Goal: Obtain resource: Download file/media

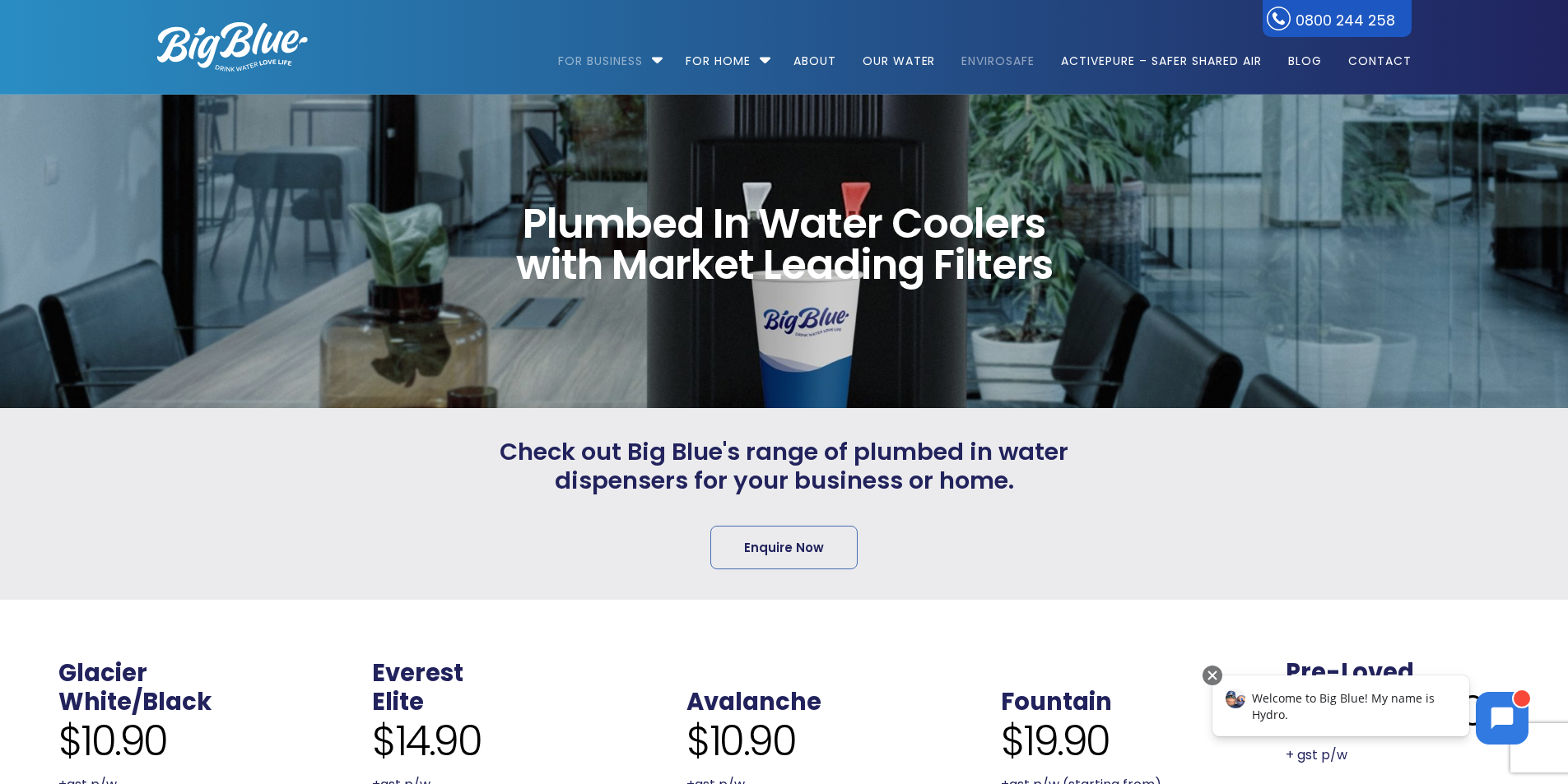
click at [966, 54] on link "EnviroSafe" at bounding box center [998, 53] width 96 height 106
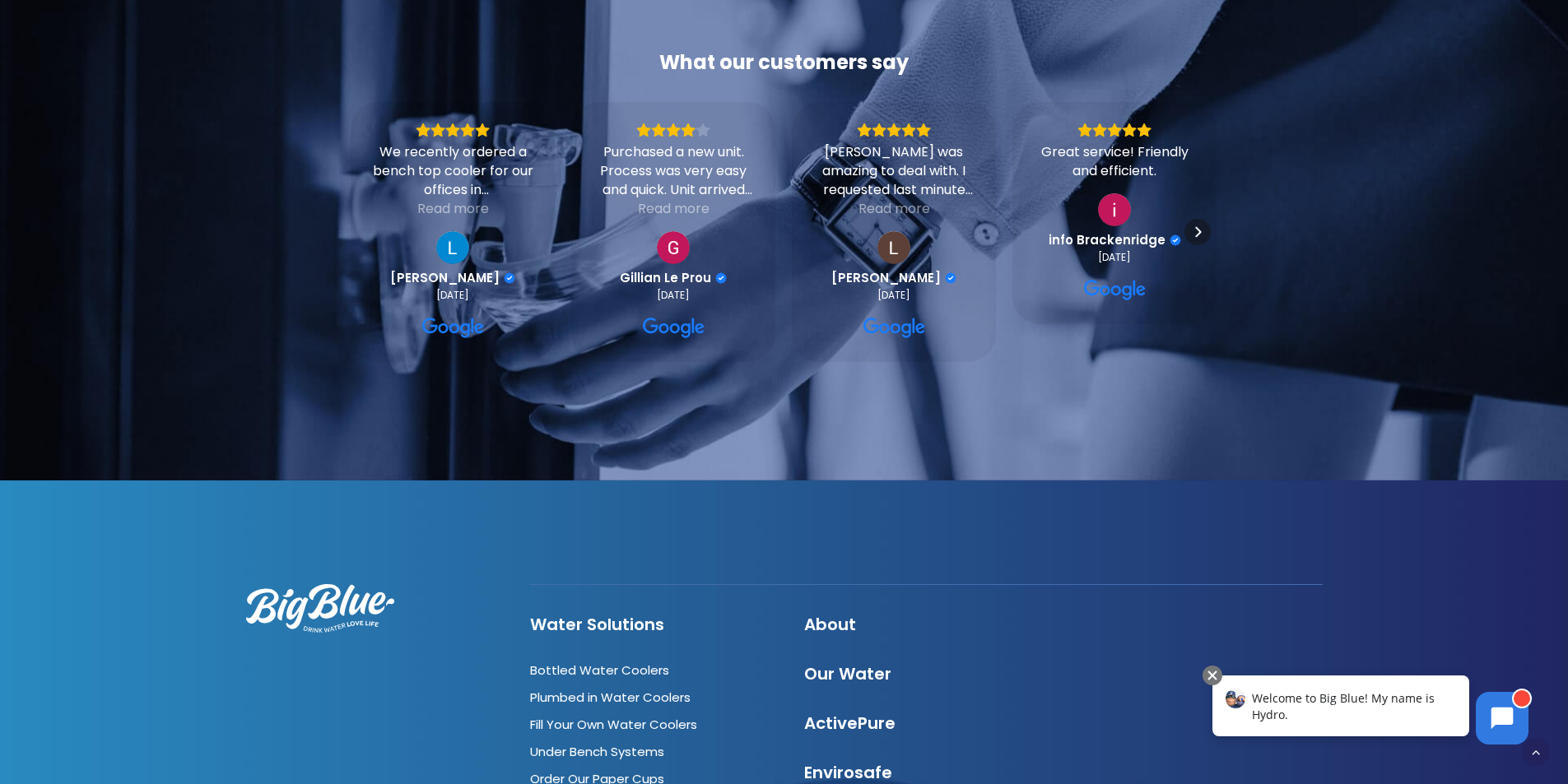
scroll to position [4400, 0]
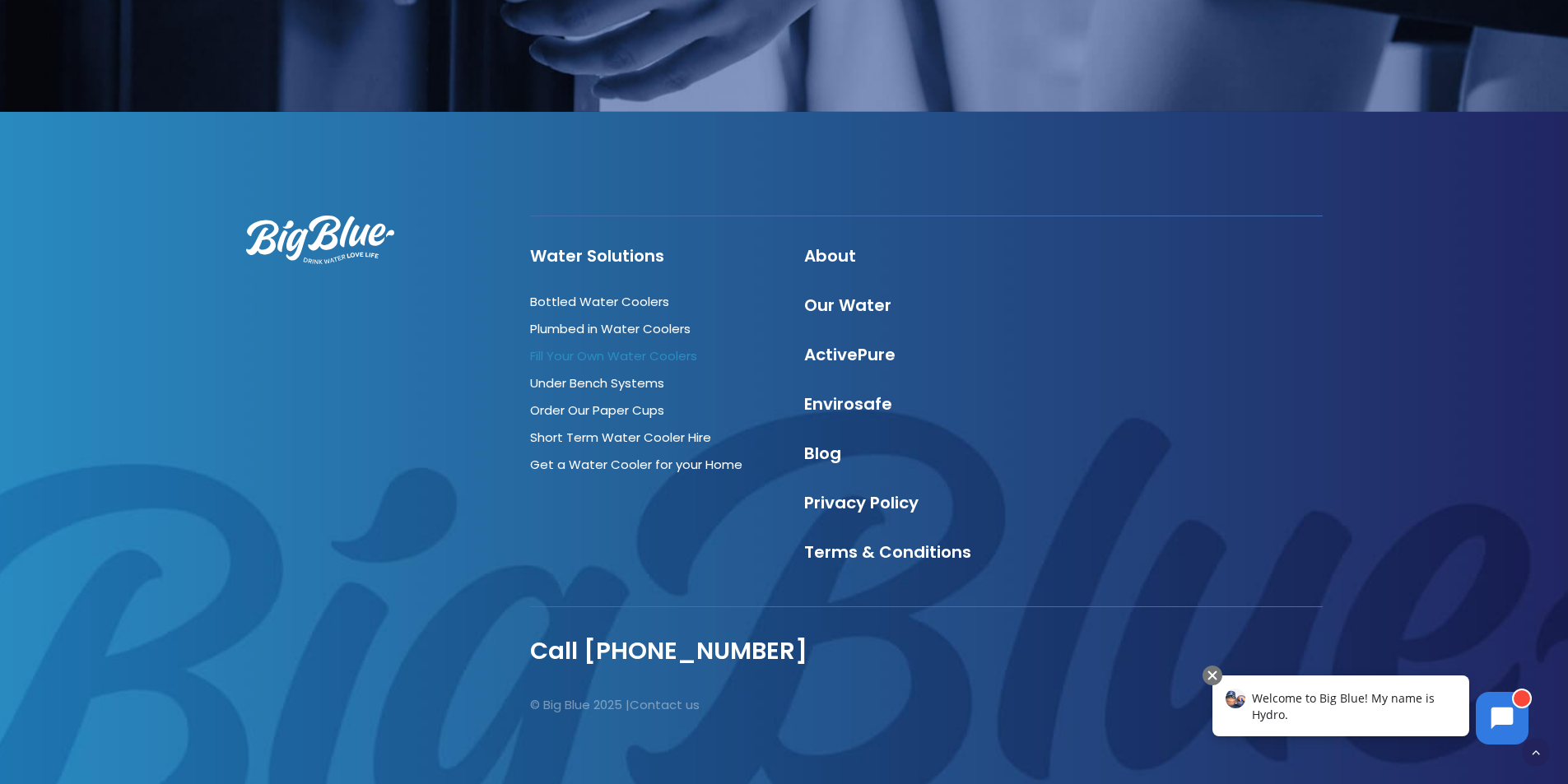
click at [594, 347] on link "Fill Your Own Water Coolers" at bounding box center [613, 356] width 167 height 18
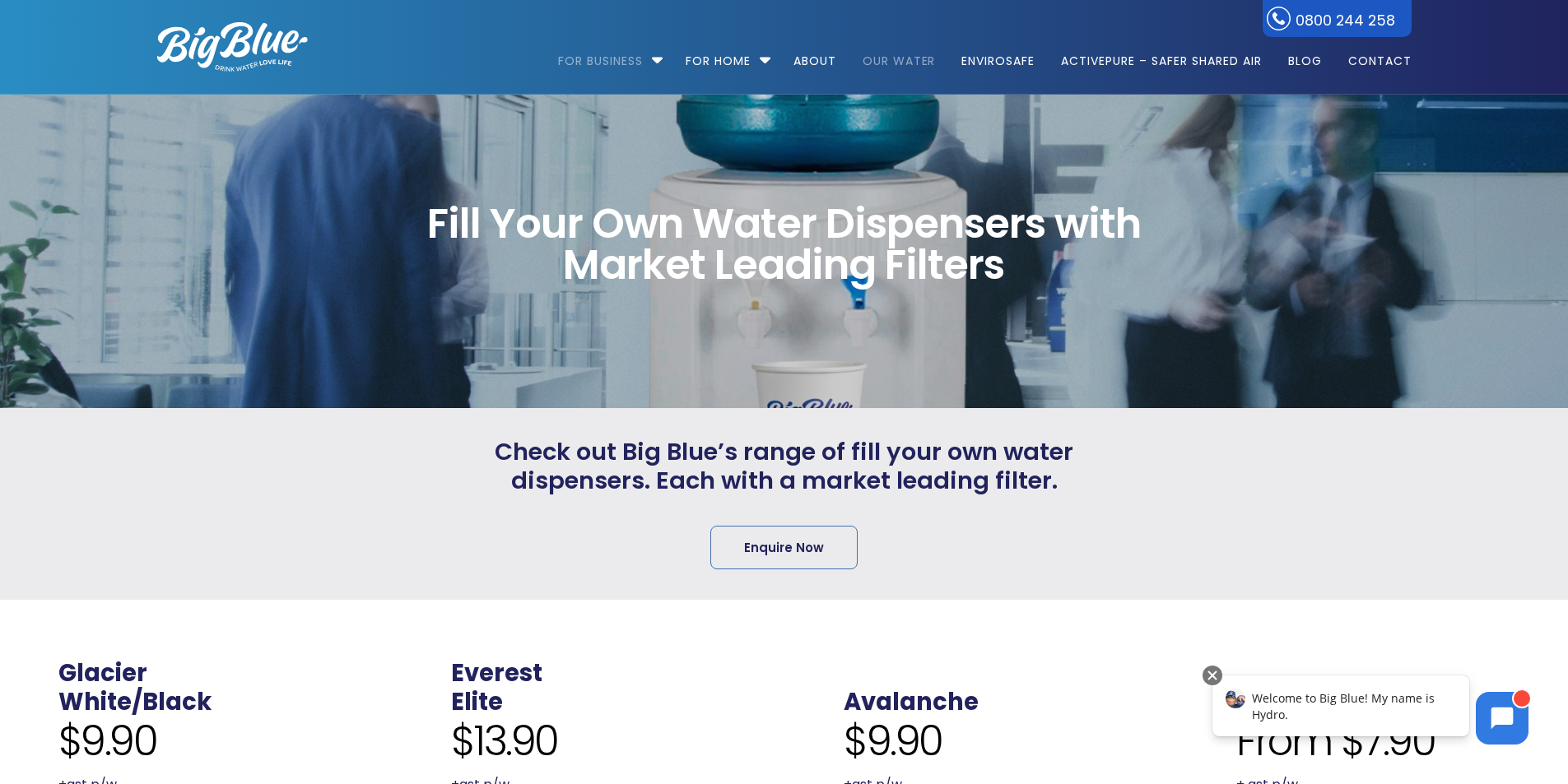
click at [913, 62] on link "Our Water" at bounding box center [899, 53] width 96 height 106
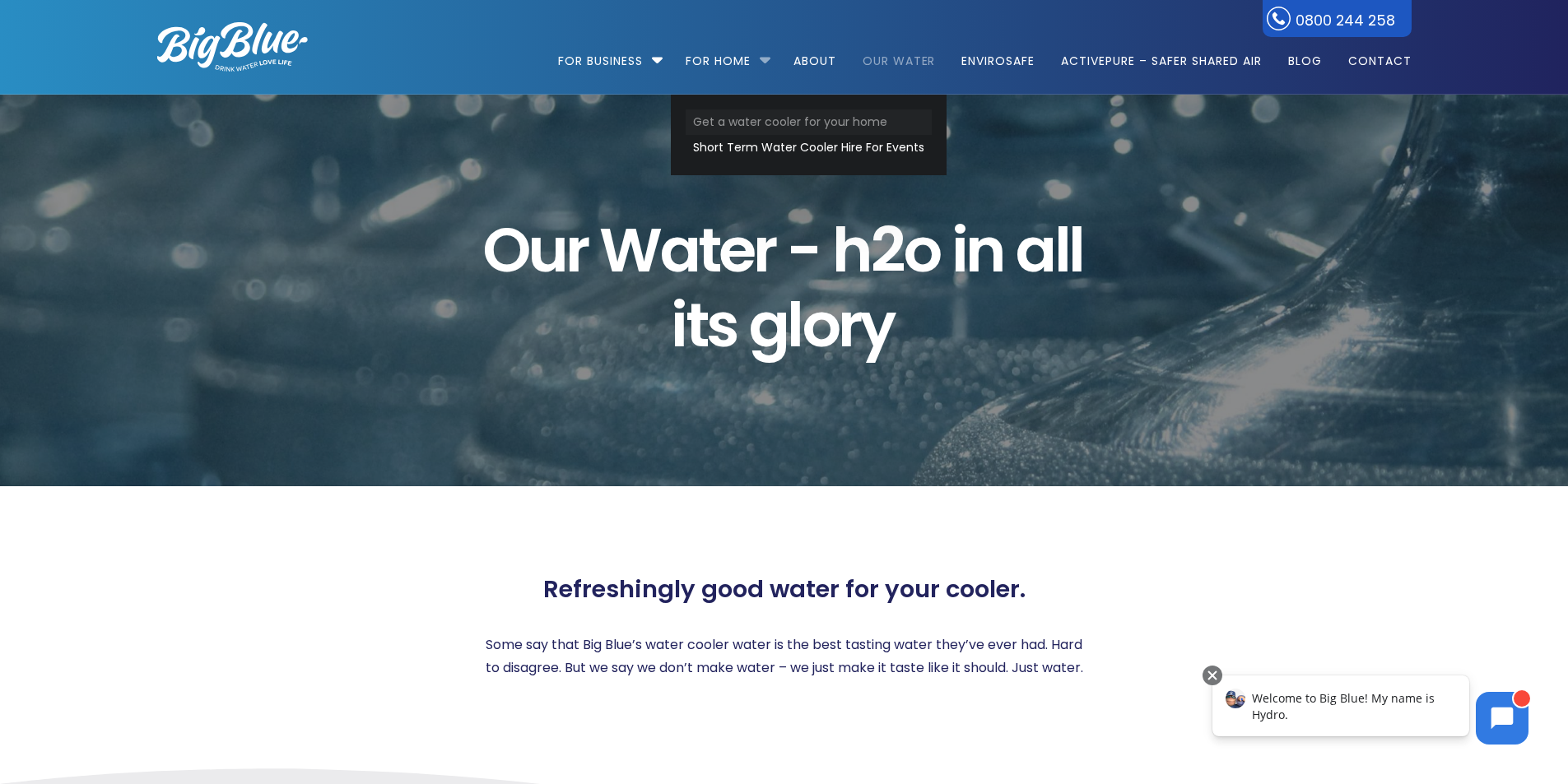
click at [777, 127] on link "Get a water cooler for your home" at bounding box center [809, 122] width 246 height 25
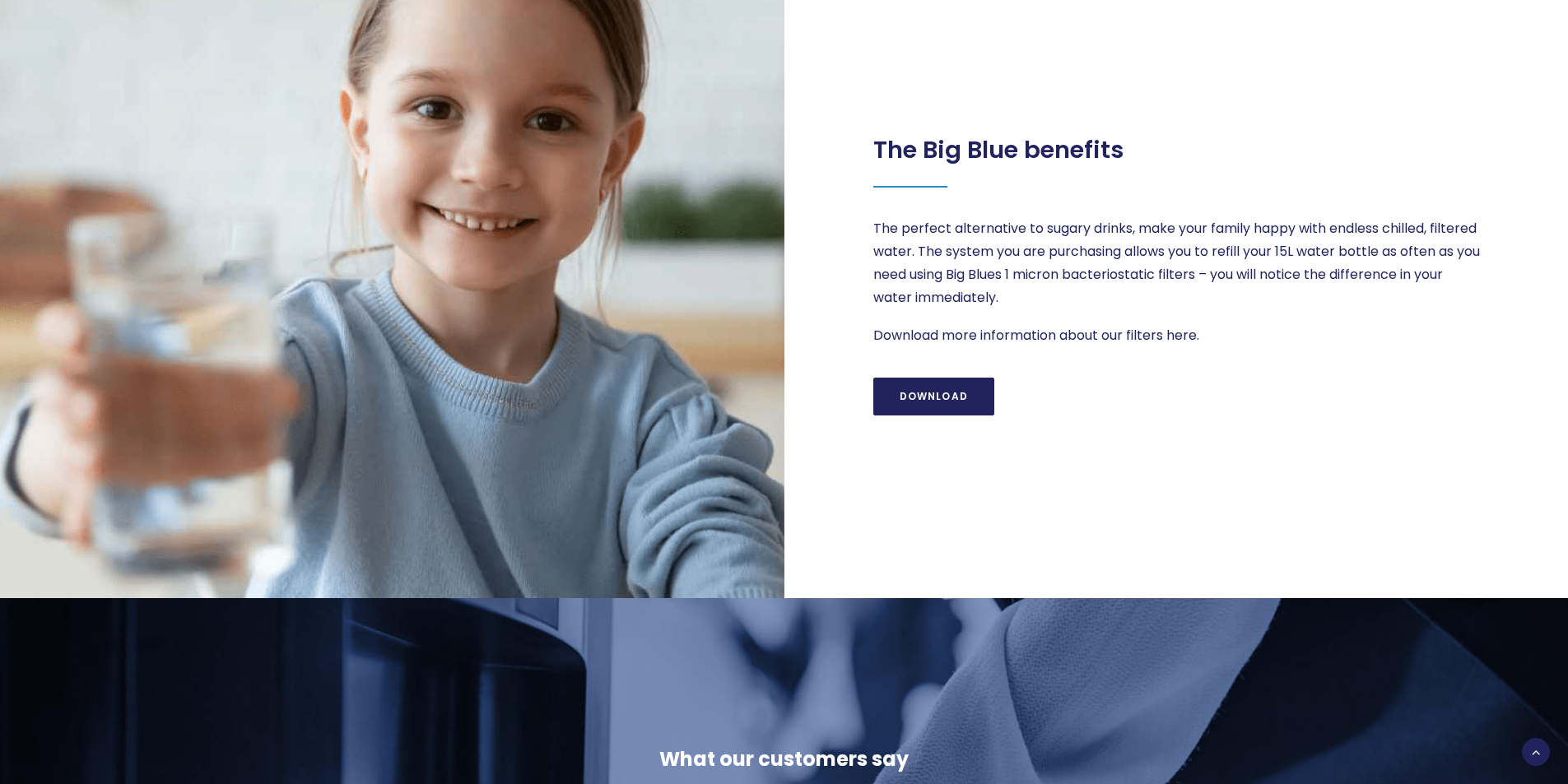
scroll to position [1810, 0]
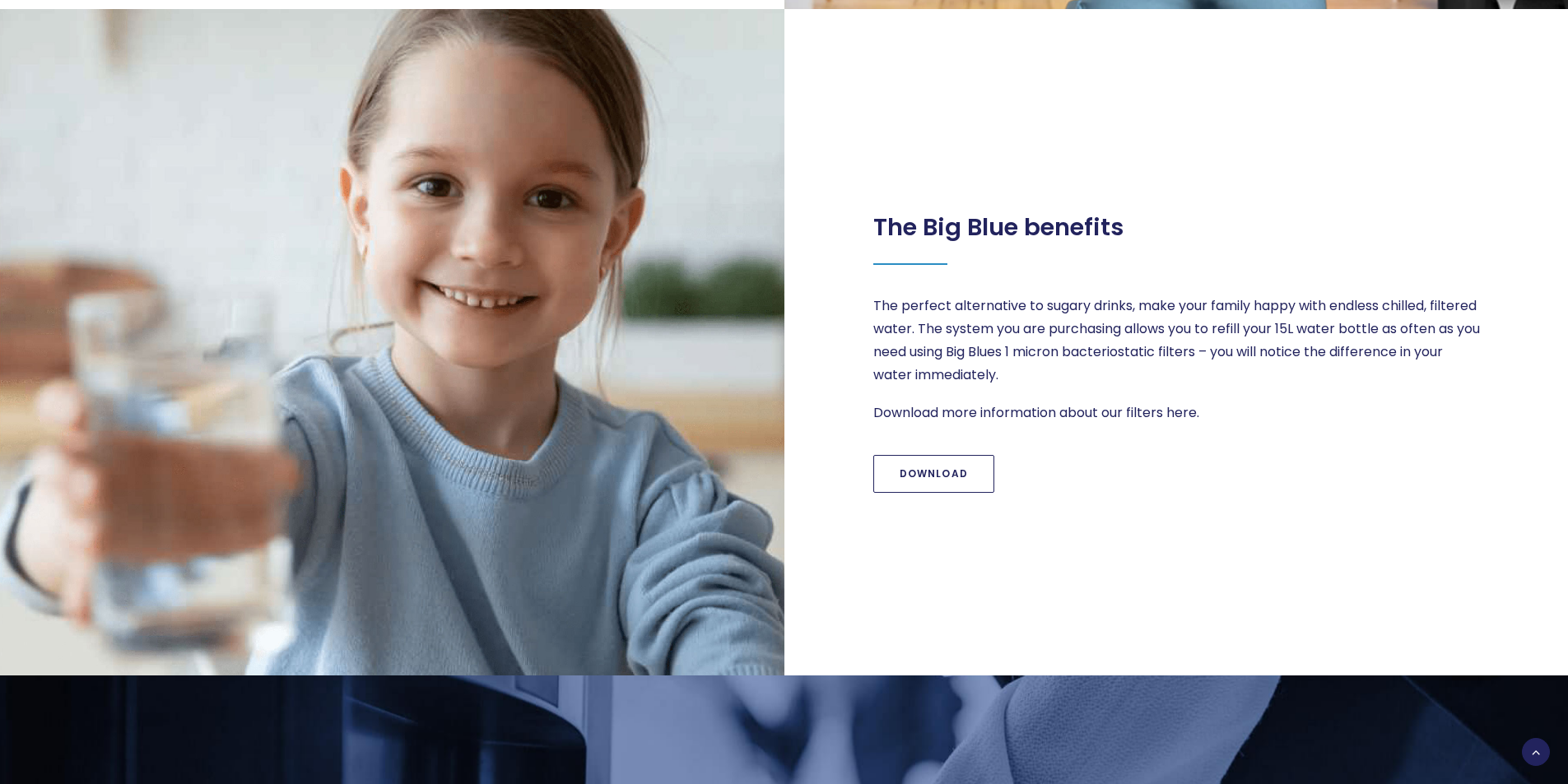
click at [923, 477] on link "Download" at bounding box center [934, 474] width 122 height 38
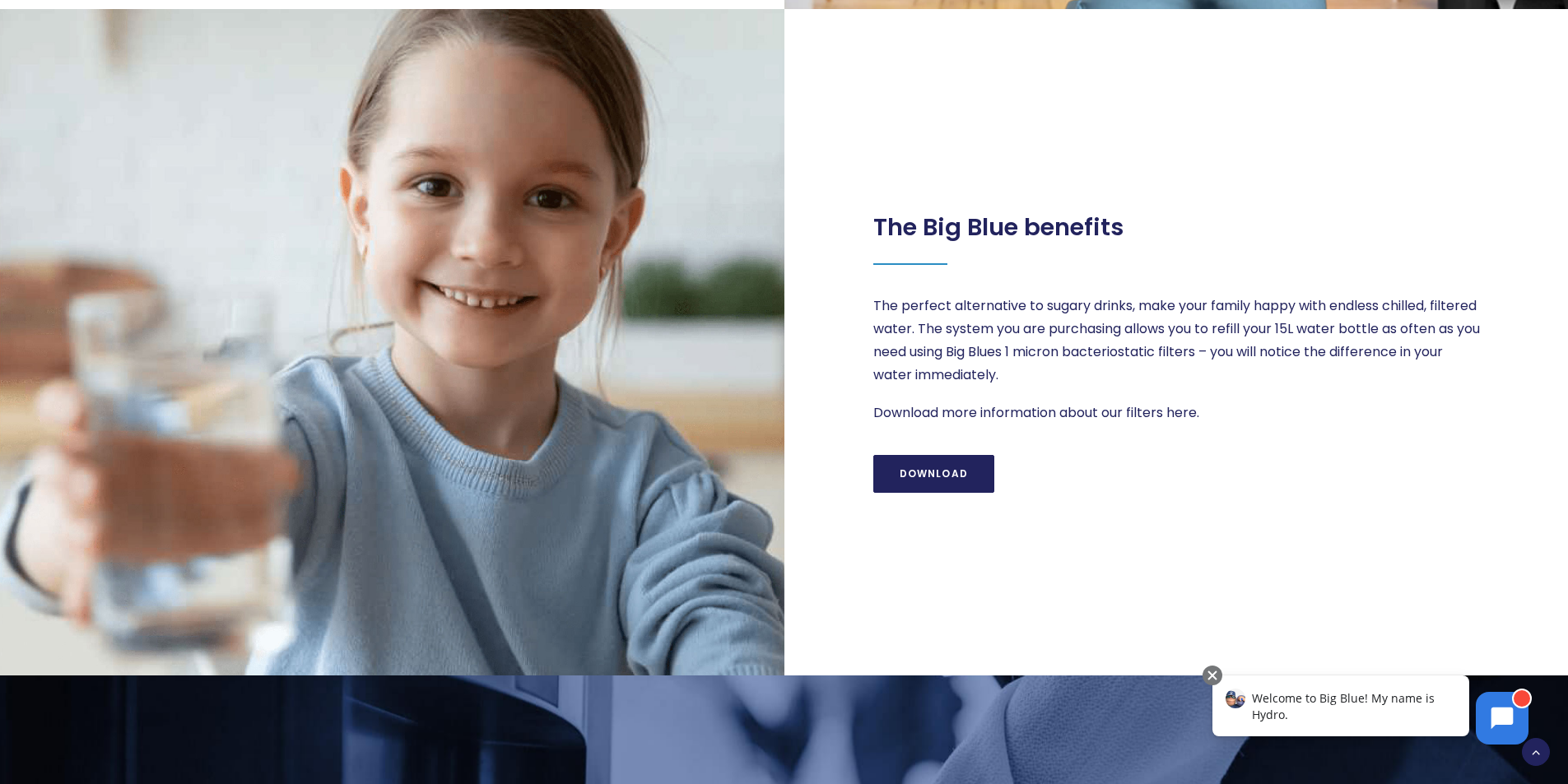
scroll to position [0, 0]
